Goal: Task Accomplishment & Management: Use online tool/utility

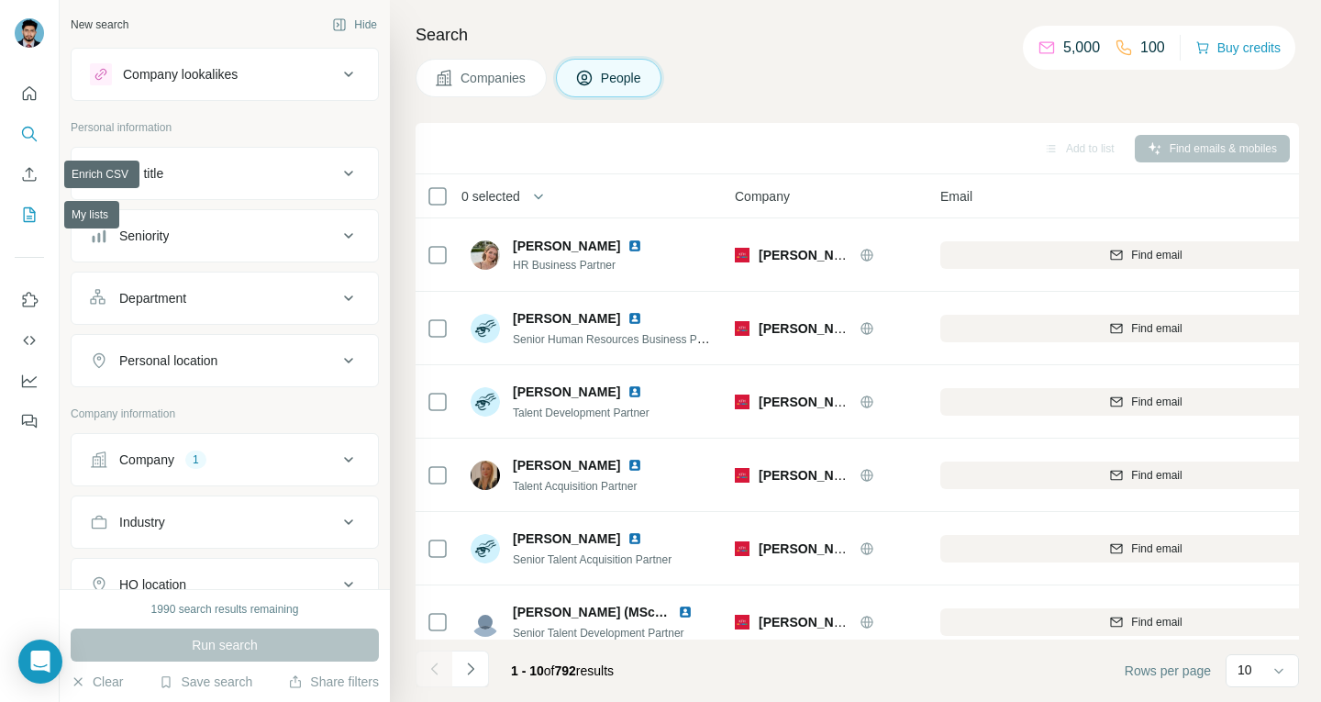
click at [26, 207] on icon "My lists" at bounding box center [30, 214] width 12 height 15
click at [31, 173] on icon "Enrich CSV" at bounding box center [29, 174] width 18 height 18
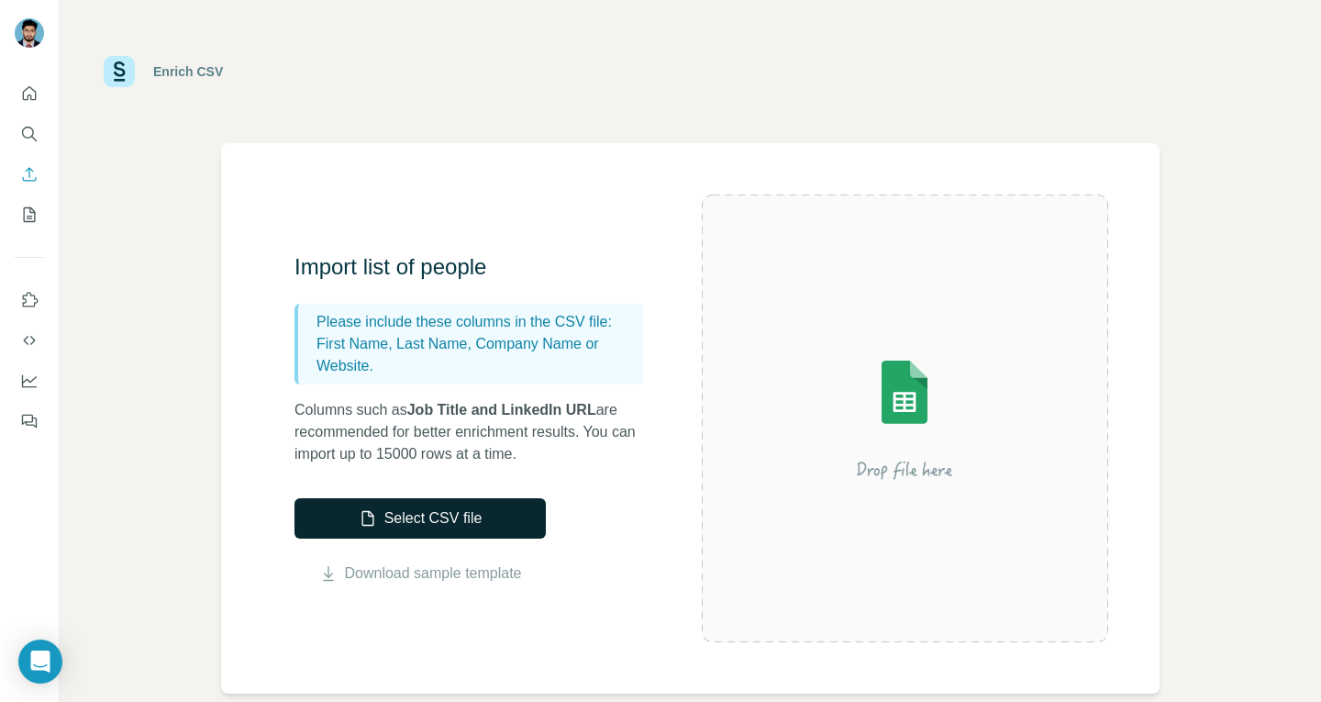
click at [440, 519] on button "Select CSV file" at bounding box center [419, 518] width 251 height 40
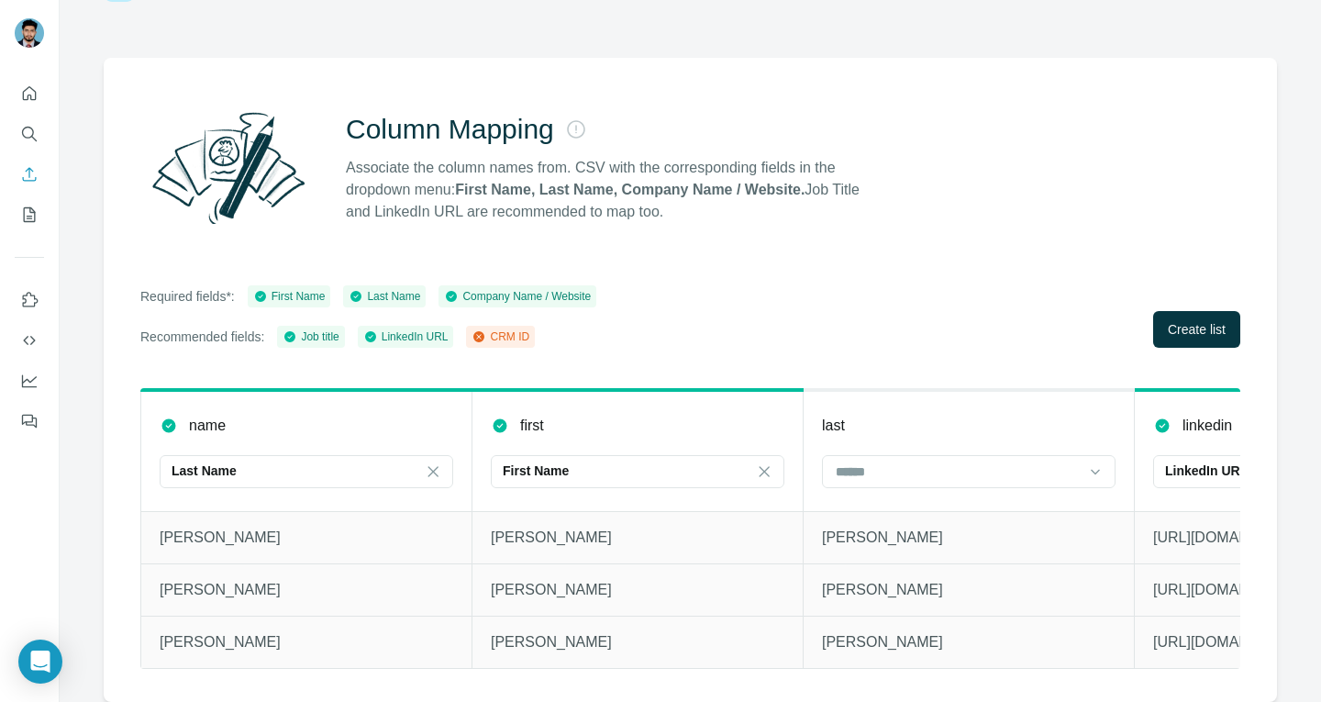
scroll to position [98, 0]
click at [901, 461] on input at bounding box center [958, 471] width 248 height 20
click at [432, 462] on icon at bounding box center [433, 471] width 18 height 18
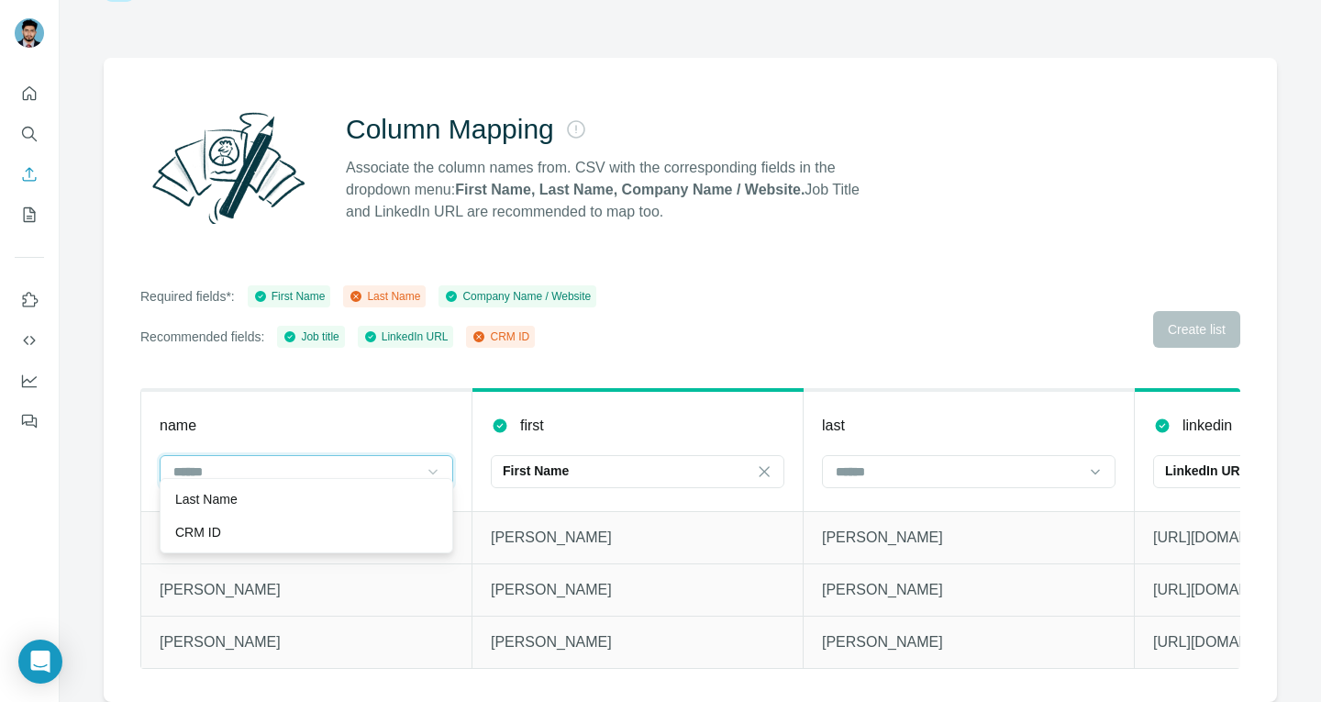
scroll to position [0, 0]
click at [930, 461] on input at bounding box center [958, 471] width 248 height 20
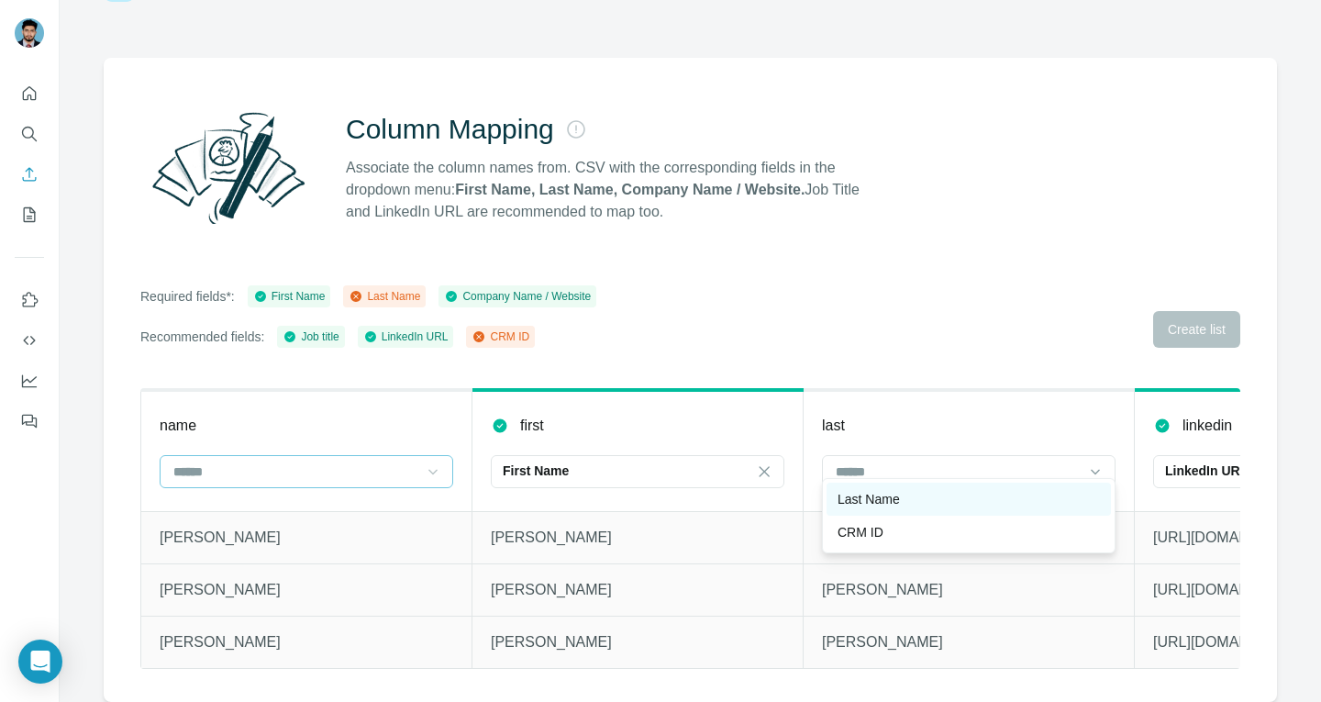
click at [910, 499] on div "Last Name" at bounding box center [968, 499] width 262 height 18
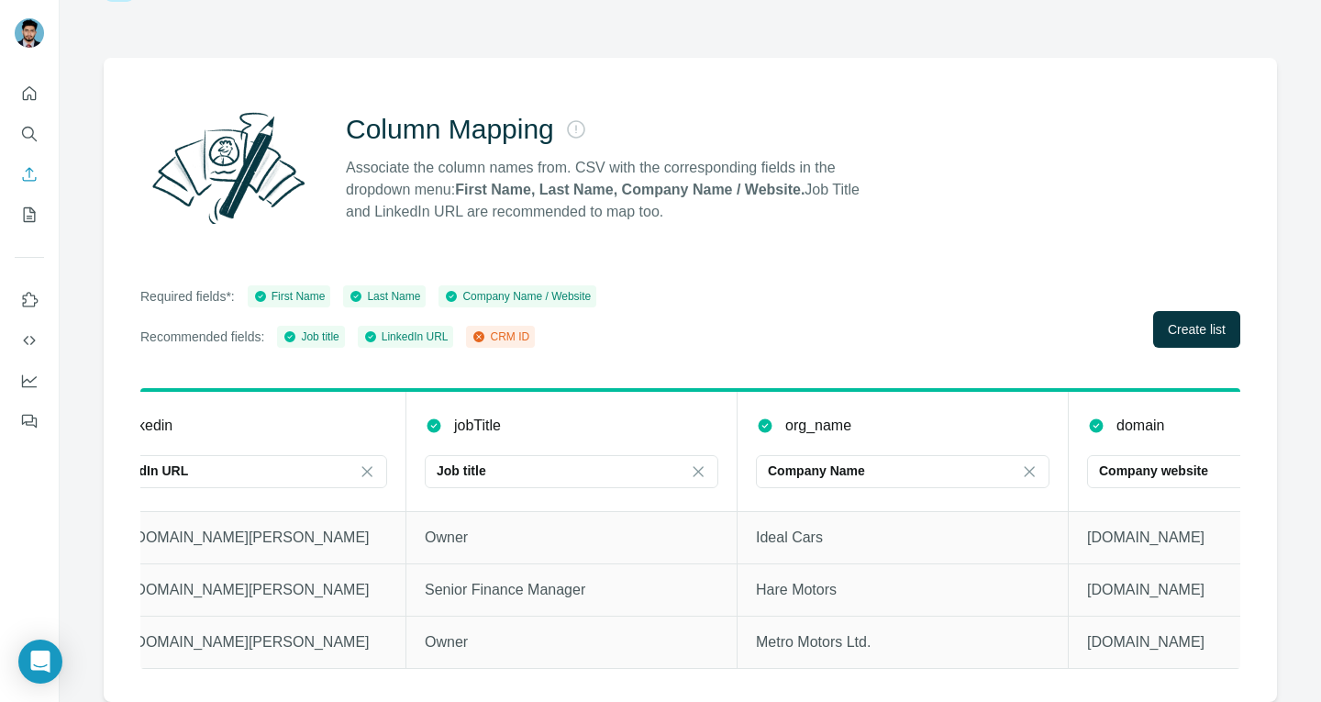
scroll to position [0, 1233]
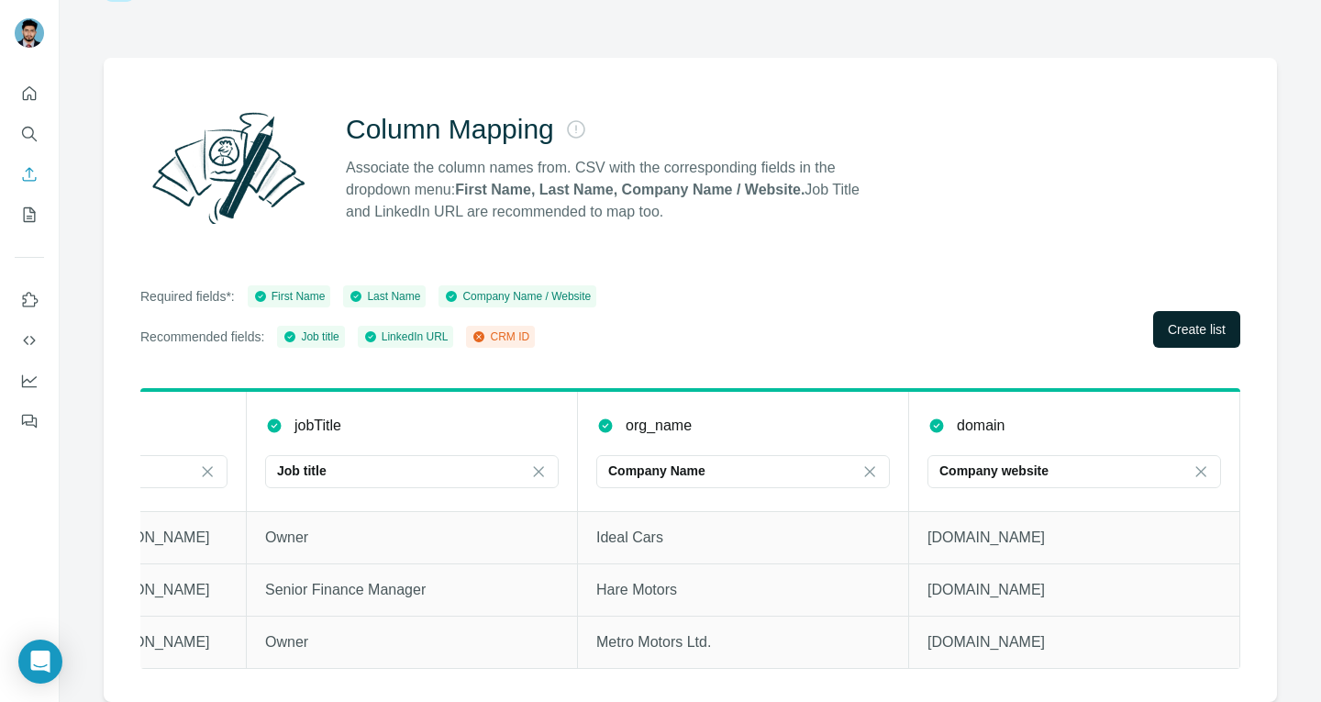
click at [1167, 320] on span "Create list" at bounding box center [1196, 329] width 58 height 18
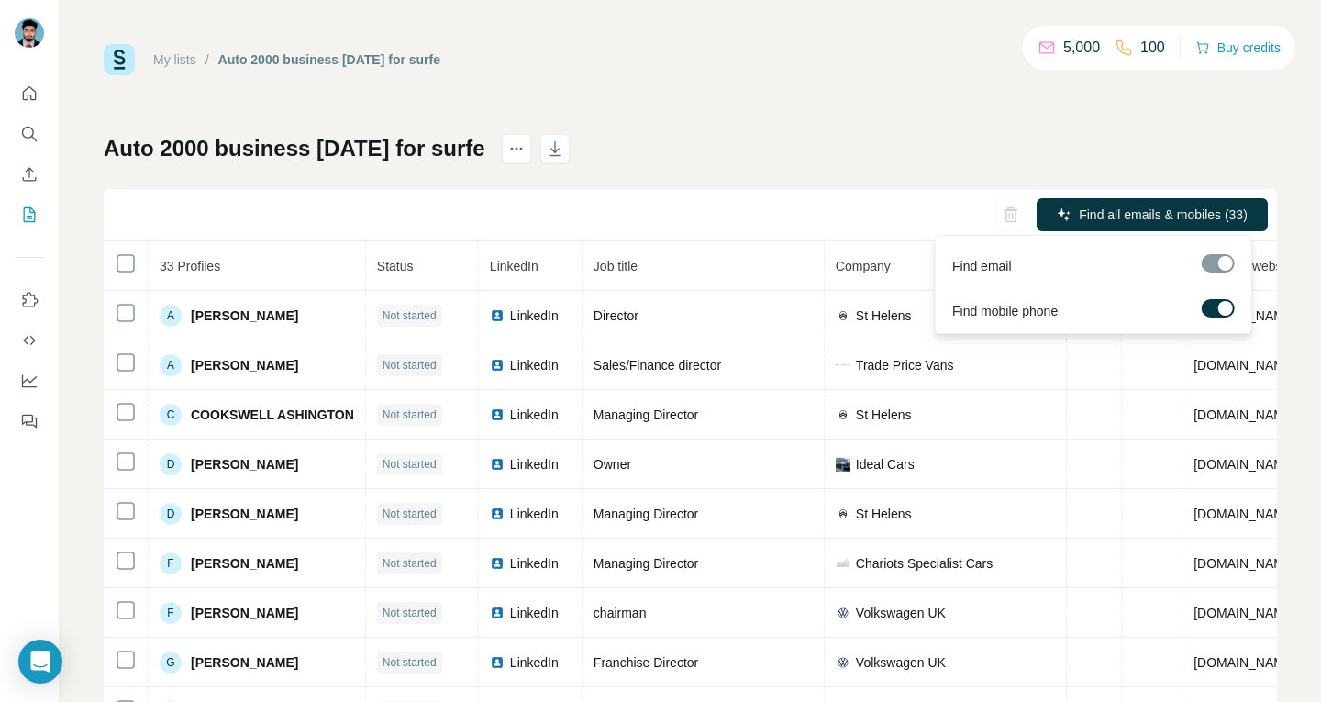
click at [1107, 214] on span "Find all emails & mobiles (33)" at bounding box center [1162, 214] width 169 height 18
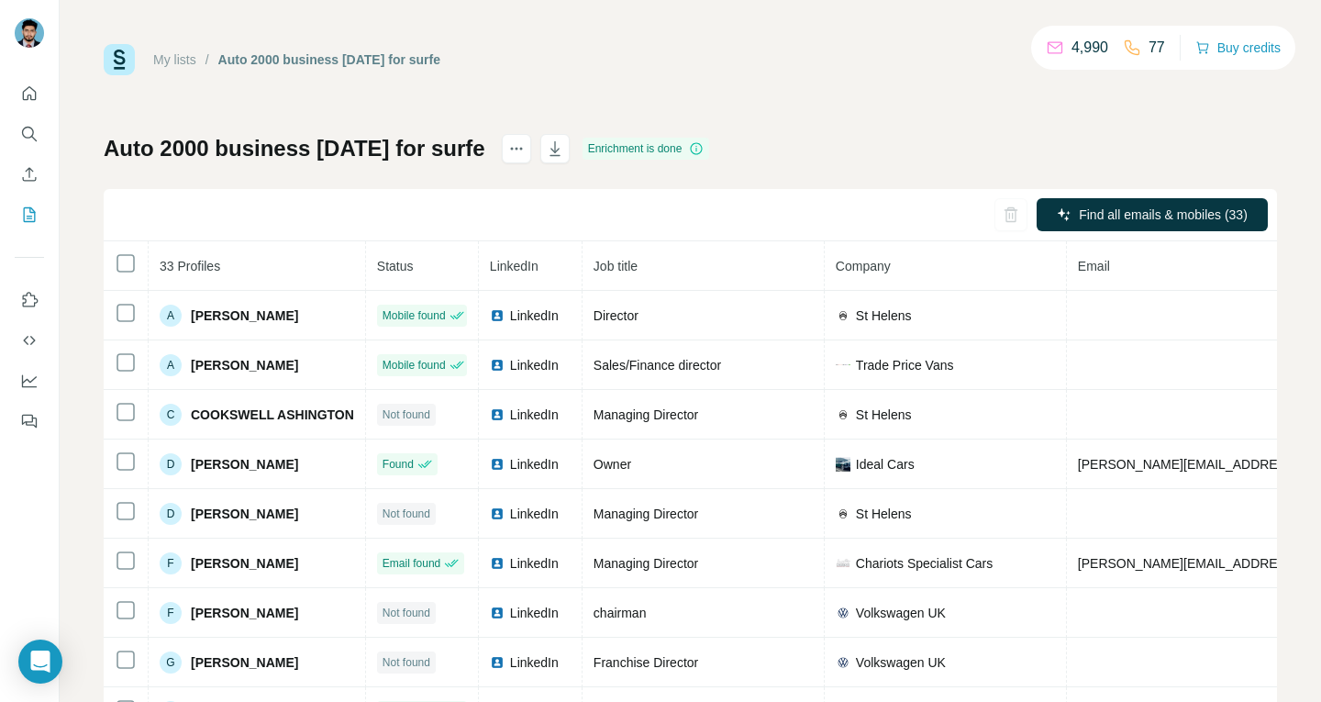
click at [933, 115] on div "My lists / Auto 2000 business [DATE] for surfe 4,990 77 Buy credits Auto 2000 b…" at bounding box center [690, 384] width 1173 height 681
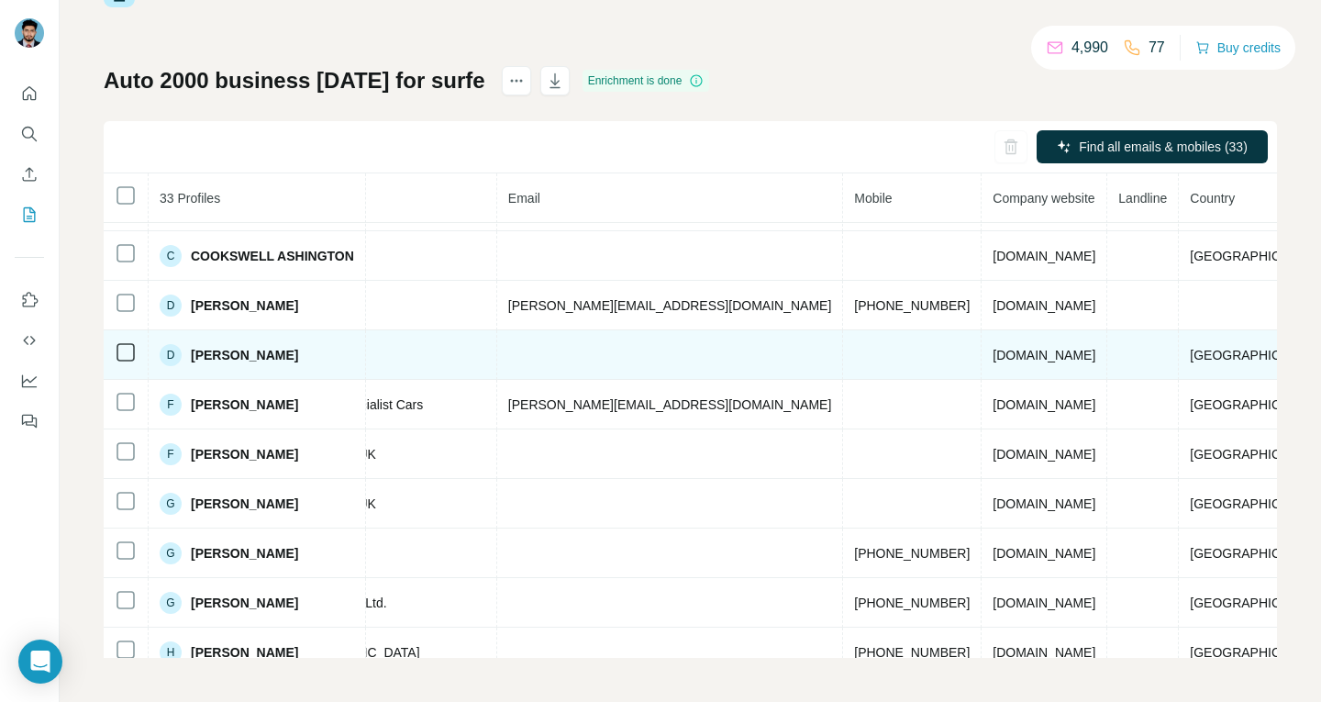
scroll to position [0, 569]
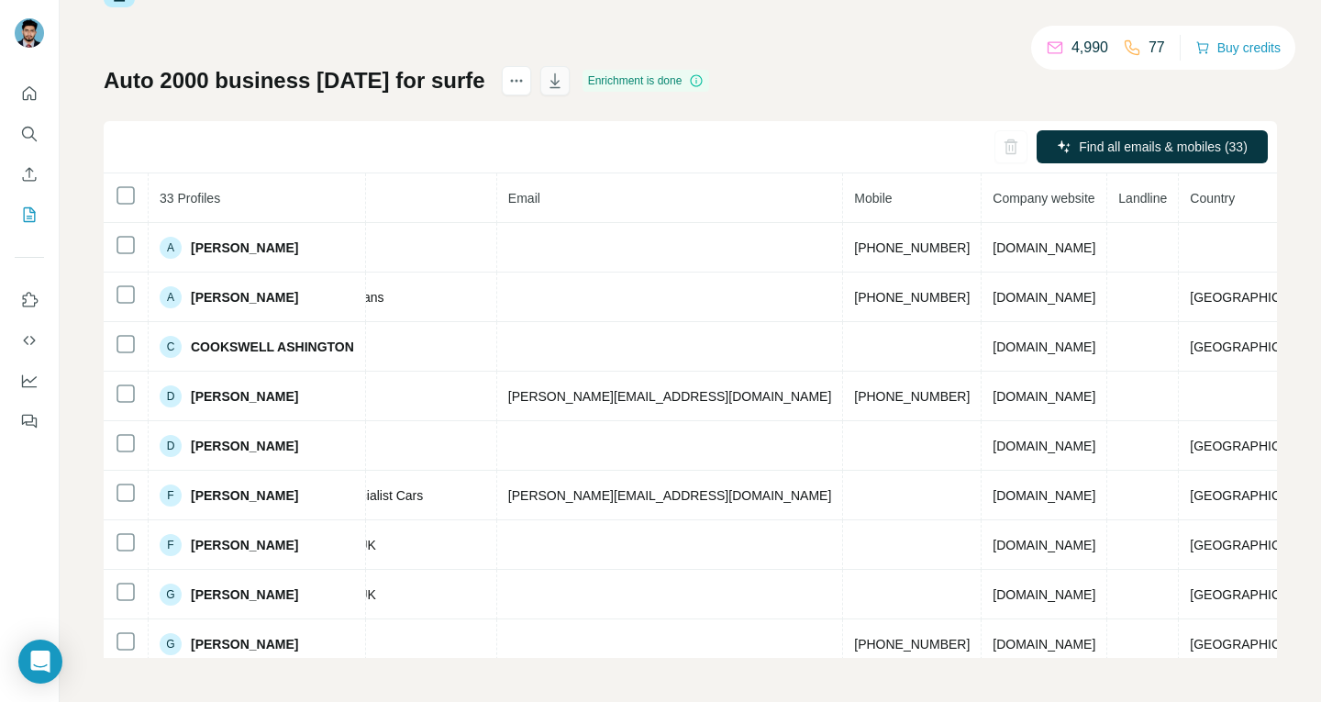
click at [564, 83] on icon "button" at bounding box center [555, 81] width 18 height 18
